Goal: Task Accomplishment & Management: Manage account settings

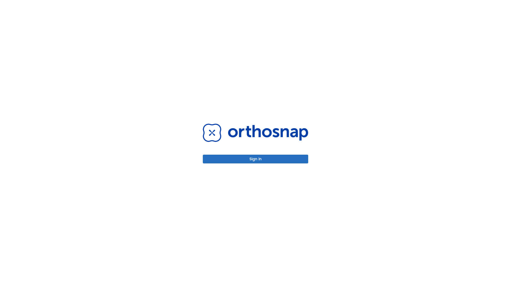
click at [255, 159] on button "Sign in" at bounding box center [255, 159] width 105 height 9
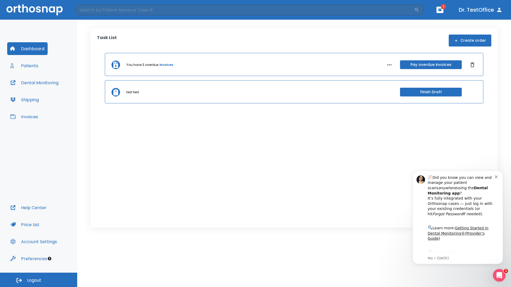
click at [39, 280] on span "Logout" at bounding box center [34, 281] width 14 height 6
